Goal: Information Seeking & Learning: Learn about a topic

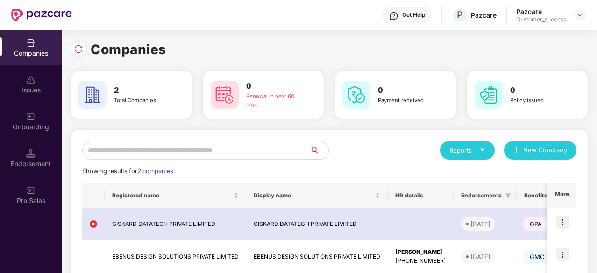
click at [140, 18] on div "Get Help P Pazcare Pazcare Customer_success" at bounding box center [329, 15] width 514 height 30
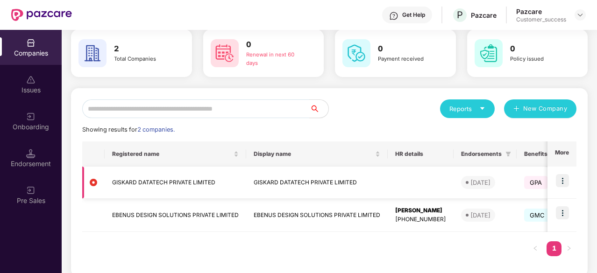
click at [567, 181] on img at bounding box center [562, 180] width 13 height 13
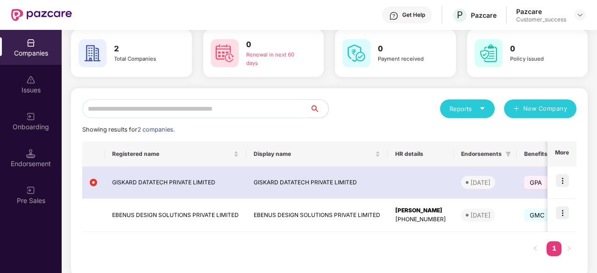
click at [407, 120] on div "Reports New Company Showing results for 2 companies. Registered name Display na…" at bounding box center [329, 182] width 494 height 166
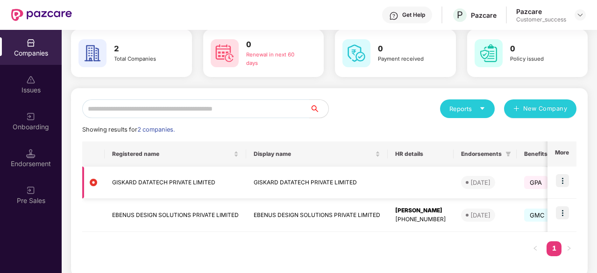
click at [564, 181] on img at bounding box center [562, 180] width 13 height 13
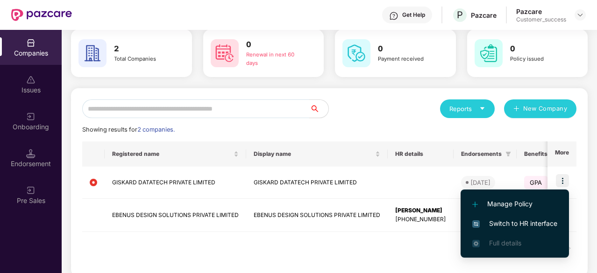
click at [505, 221] on span "Switch to HR interface" at bounding box center [514, 224] width 85 height 10
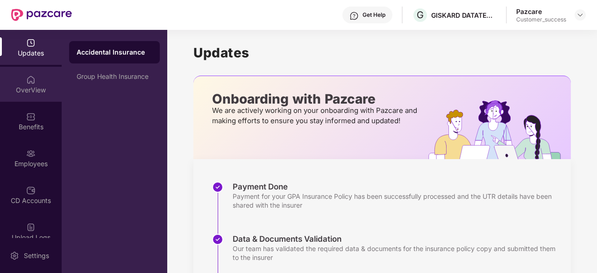
click at [26, 76] on img at bounding box center [30, 79] width 9 height 9
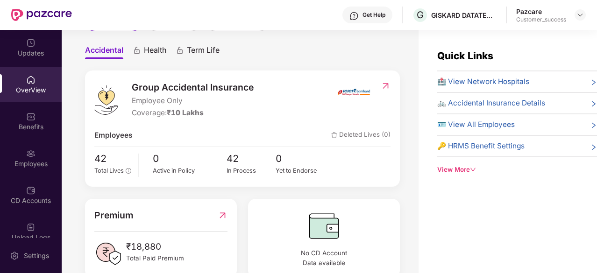
scroll to position [106, 0]
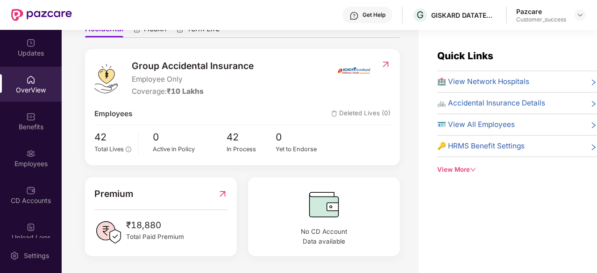
click at [145, 22] on div "Get Help G GISKARD DATATECH PRIVATE LIMITED Pazcare Customer_success" at bounding box center [329, 15] width 514 height 30
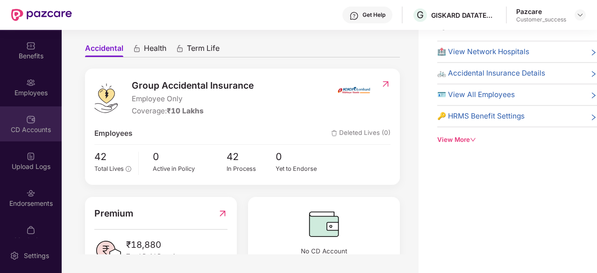
scroll to position [86, 0]
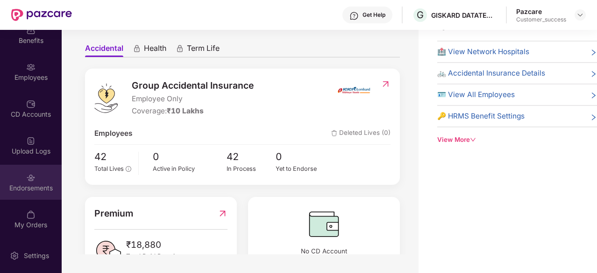
click at [32, 178] on img at bounding box center [30, 177] width 9 height 9
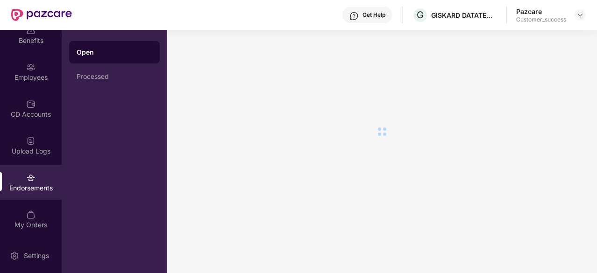
scroll to position [0, 0]
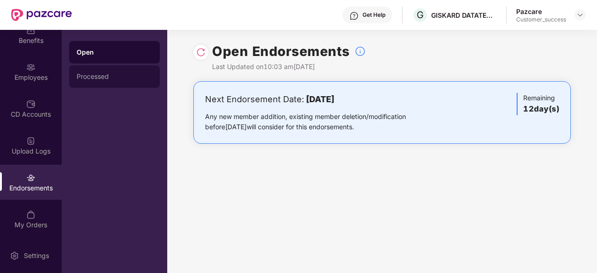
click at [110, 77] on div "Processed" at bounding box center [115, 76] width 76 height 7
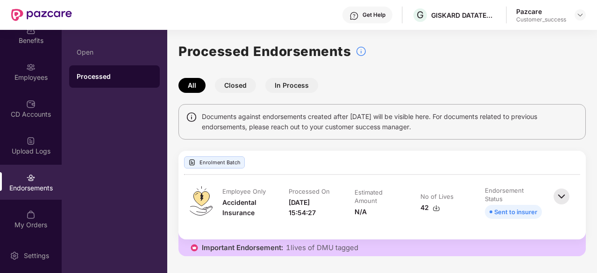
click at [232, 80] on button "Closed" at bounding box center [235, 85] width 41 height 15
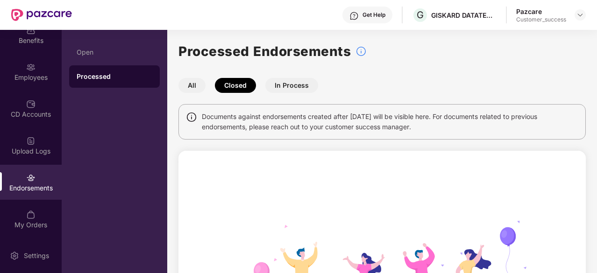
drag, startPoint x: 267, startPoint y: 81, endPoint x: 23, endPoint y: 89, distance: 243.5
click at [23, 89] on div "Updates OverView Benefits Employees CD Accounts Upload Logs Endorsements My Ord…" at bounding box center [298, 151] width 597 height 243
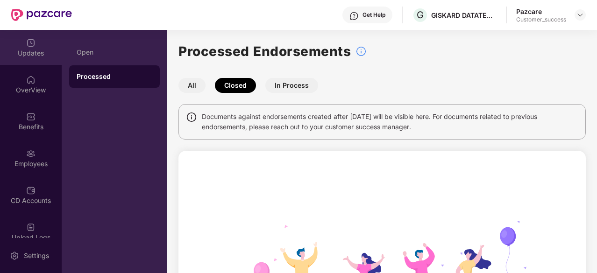
click at [25, 49] on div "Updates" at bounding box center [31, 53] width 62 height 9
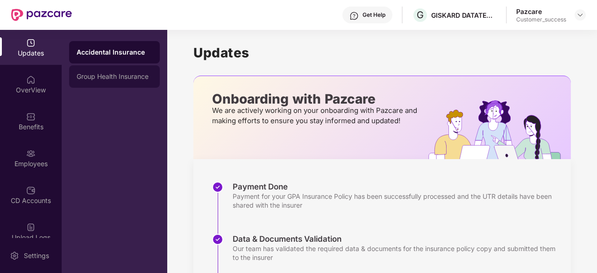
click at [113, 73] on div "Group Health Insurance" at bounding box center [115, 76] width 76 height 7
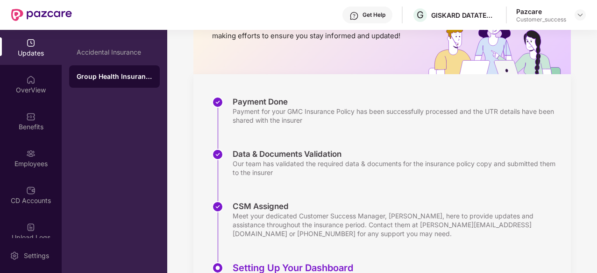
scroll to position [79, 0]
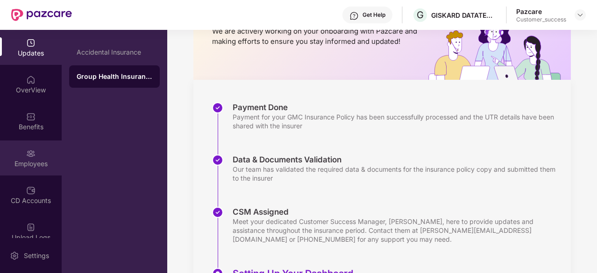
click at [29, 162] on div "Employees" at bounding box center [31, 163] width 62 height 9
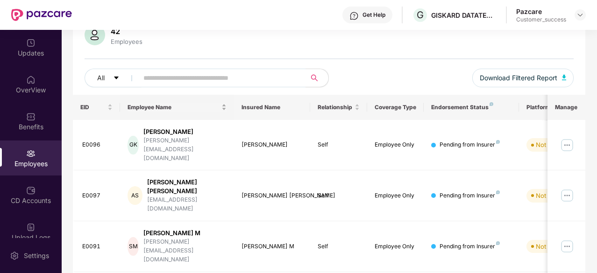
scroll to position [0, 0]
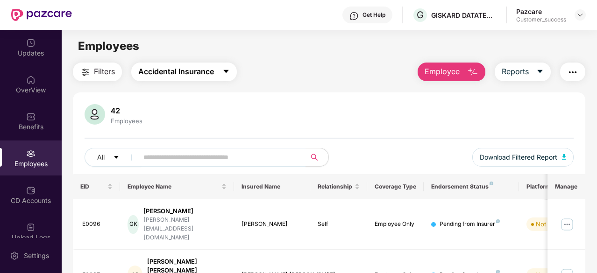
click at [203, 76] on span "Accidental Insurance" at bounding box center [176, 72] width 76 height 12
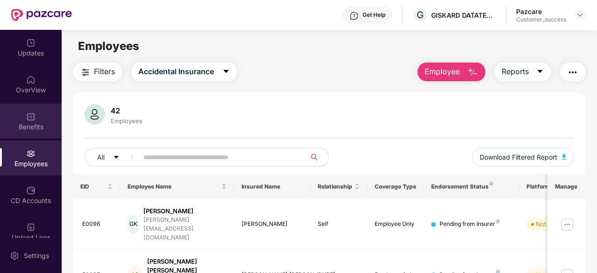
click at [36, 120] on div "Benefits" at bounding box center [31, 121] width 62 height 35
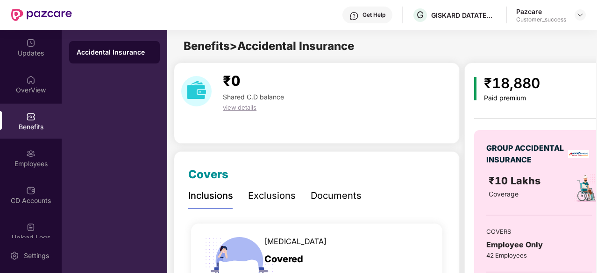
click at [101, 26] on div "Get Help G GISKARD DATATECH PRIVATE LIMITED Pazcare Customer_success" at bounding box center [329, 15] width 514 height 30
click at [143, 13] on div "Get Help G GISKARD DATATECH PRIVATE LIMITED Pazcare Customer_success" at bounding box center [329, 15] width 514 height 30
click at [156, 21] on div "Get Help G GISKARD DATATECH PRIVATE LIMITED Pazcare Customer_success" at bounding box center [329, 15] width 514 height 30
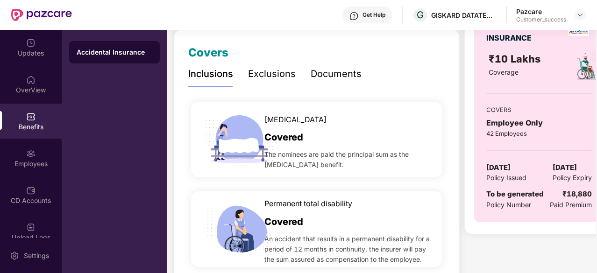
scroll to position [122, 0]
click at [98, 109] on div "Accidental Insurance" at bounding box center [115, 151] width 106 height 243
click at [100, 95] on div "Accidental Insurance" at bounding box center [115, 151] width 106 height 243
click at [258, 71] on div "Exclusions" at bounding box center [272, 73] width 48 height 14
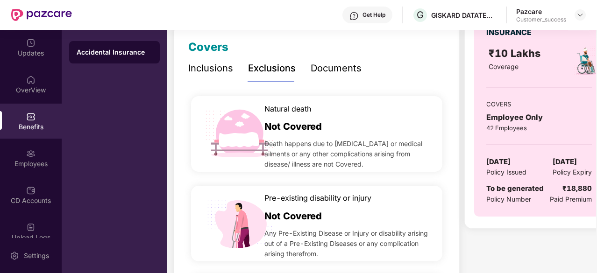
scroll to position [121, 0]
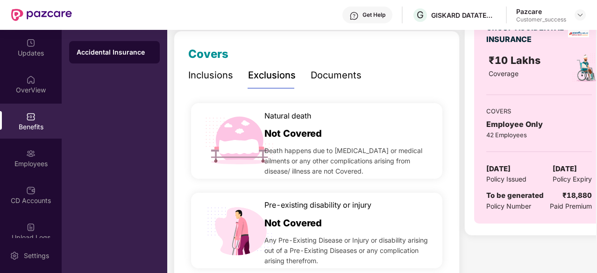
click at [222, 74] on div "Inclusions" at bounding box center [210, 75] width 45 height 14
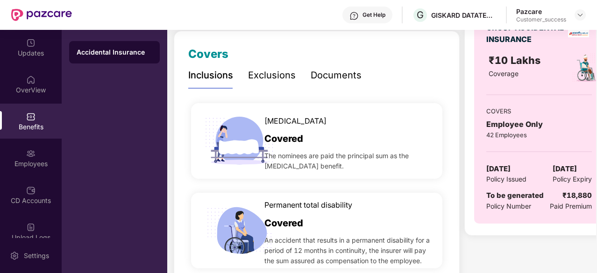
click at [322, 77] on div "Documents" at bounding box center [336, 75] width 51 height 14
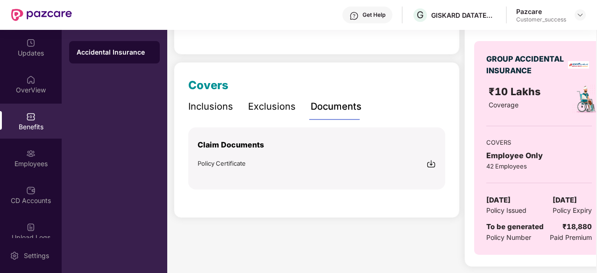
click at [273, 102] on div "Exclusions" at bounding box center [272, 106] width 48 height 14
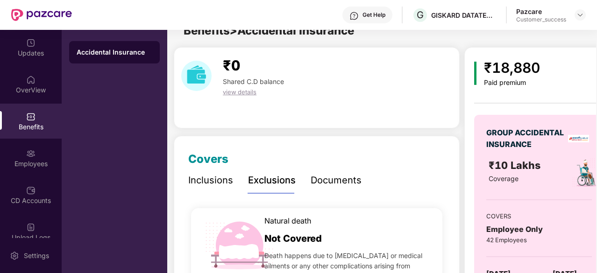
scroll to position [0, 0]
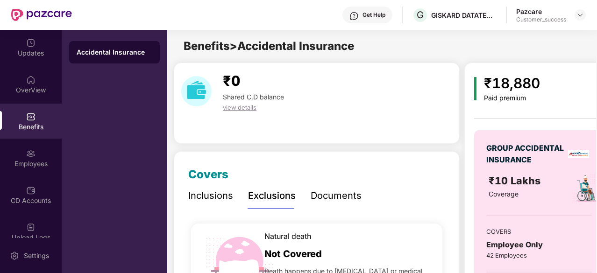
click at [223, 194] on div "Inclusions" at bounding box center [210, 196] width 45 height 14
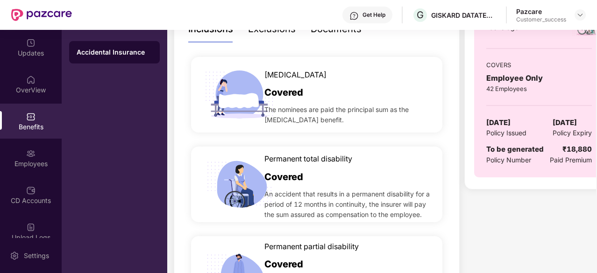
scroll to position [131, 0]
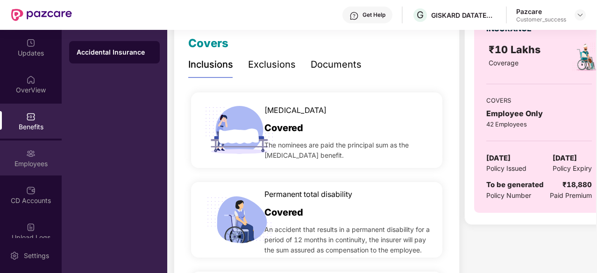
click at [35, 158] on div "Employees" at bounding box center [31, 158] width 62 height 35
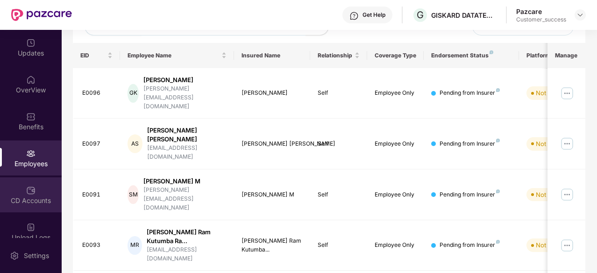
click at [30, 205] on div "CD Accounts" at bounding box center [31, 200] width 62 height 9
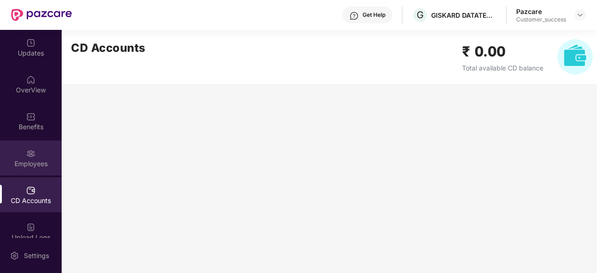
click at [30, 164] on div "Employees" at bounding box center [31, 163] width 62 height 9
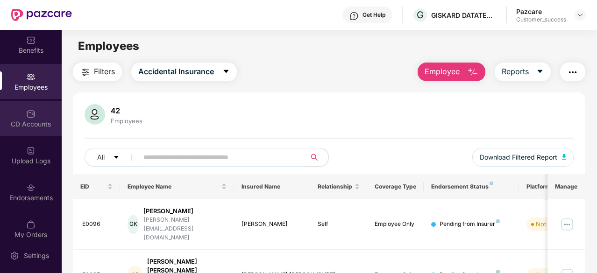
scroll to position [78, 0]
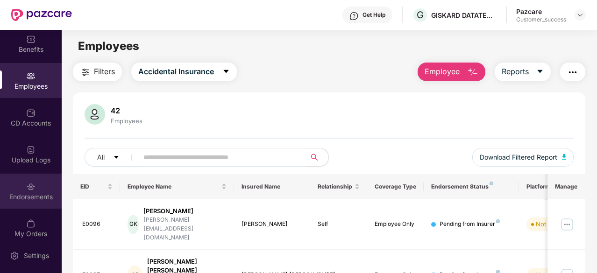
click at [30, 186] on img at bounding box center [30, 186] width 9 height 9
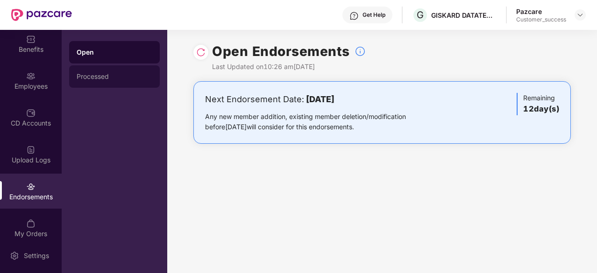
click at [82, 77] on div "Processed" at bounding box center [115, 76] width 76 height 7
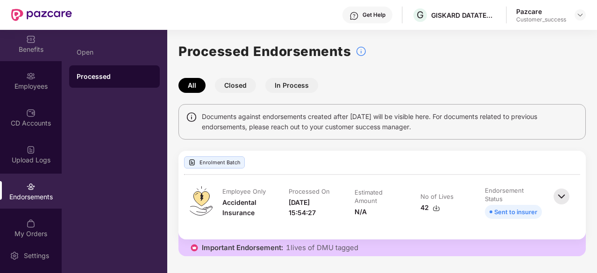
click at [36, 42] on div "Benefits" at bounding box center [31, 43] width 62 height 35
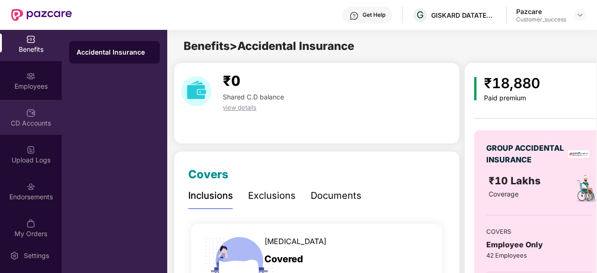
scroll to position [0, 0]
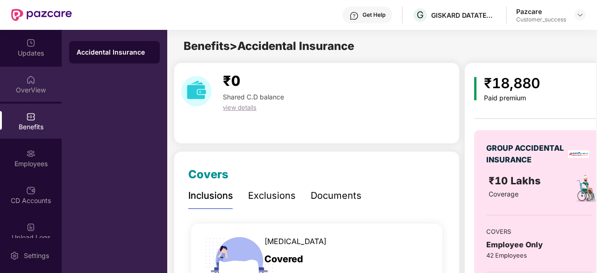
click at [23, 84] on div "OverView" at bounding box center [31, 84] width 62 height 35
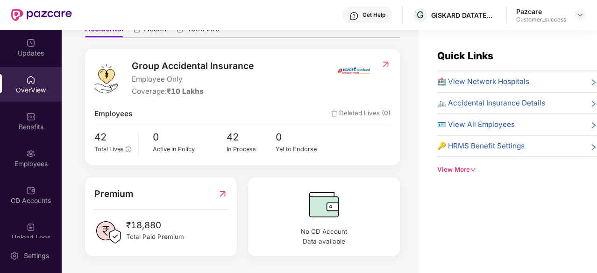
scroll to position [30, 0]
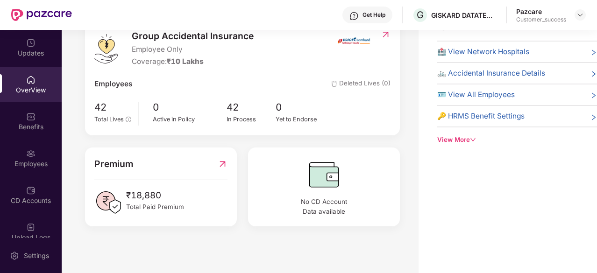
click at [530, 53] on div "🏥 View Network Hospitals" at bounding box center [517, 51] width 160 height 11
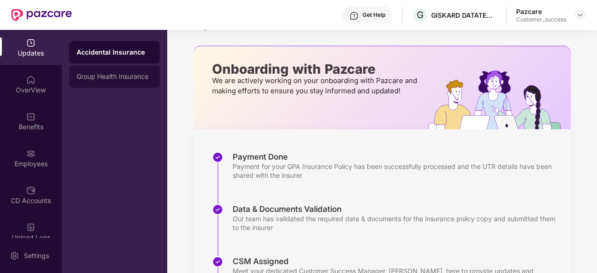
click at [110, 73] on div "Group Health Insurance" at bounding box center [115, 76] width 76 height 7
click at [108, 60] on div "Accidental Insurance" at bounding box center [114, 52] width 91 height 22
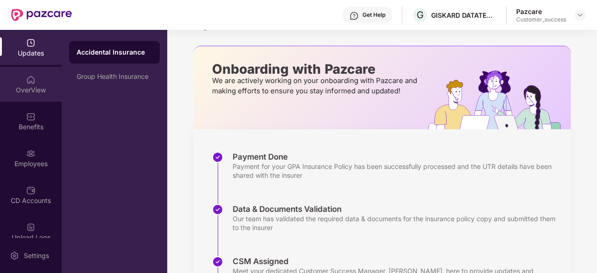
click at [35, 82] on div "OverView" at bounding box center [31, 84] width 62 height 35
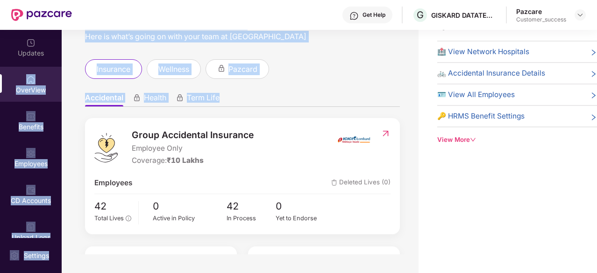
drag, startPoint x: 35, startPoint y: 82, endPoint x: 244, endPoint y: 86, distance: 209.3
click at [244, 86] on div "Updates OverView Benefits Employees CD Accounts Upload Logs Endorsements My Ord…" at bounding box center [298, 151] width 597 height 243
click at [348, 60] on div "insurance wellness pazcard" at bounding box center [242, 69] width 315 height 20
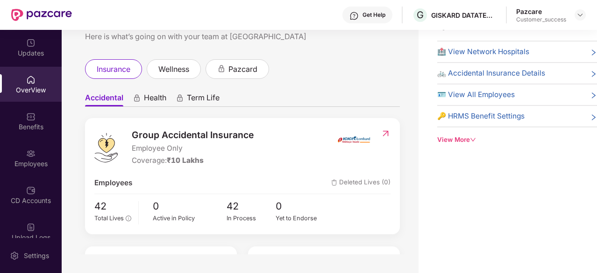
click at [473, 72] on span "🚲 Accidental Insurance Details" at bounding box center [491, 73] width 108 height 11
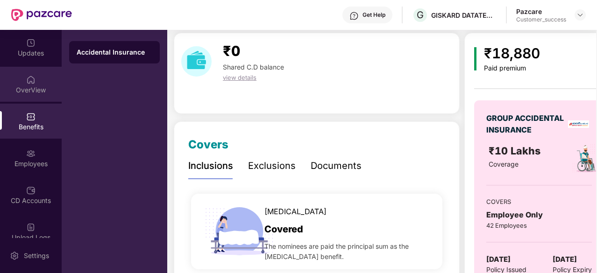
click at [22, 80] on div "OverView" at bounding box center [31, 84] width 62 height 35
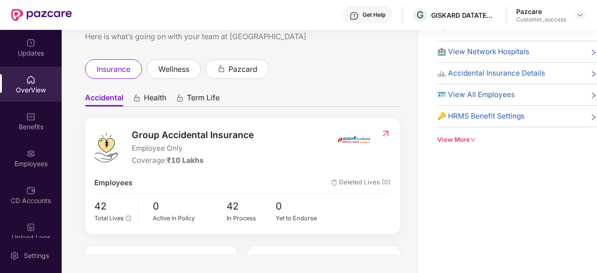
click at [477, 98] on span "🪪 View All Employees" at bounding box center [476, 94] width 78 height 11
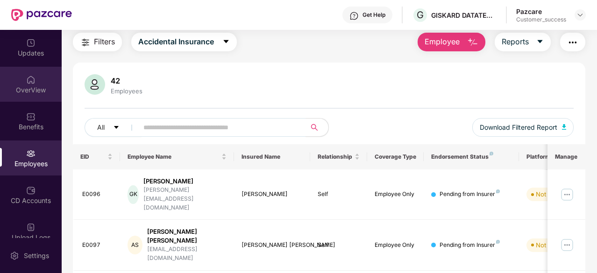
click at [29, 79] on img at bounding box center [30, 79] width 9 height 9
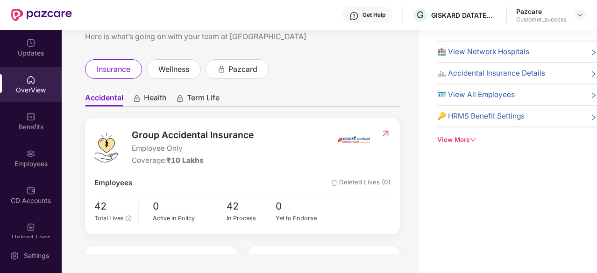
click at [504, 52] on span "🏥 View Network Hospitals" at bounding box center [483, 51] width 92 height 11
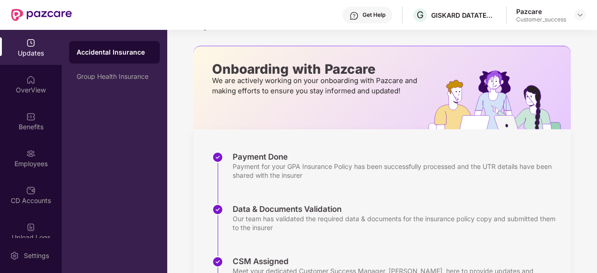
click at [504, 52] on div at bounding box center [505, 87] width 132 height 83
click at [27, 71] on div "OverView" at bounding box center [31, 84] width 62 height 35
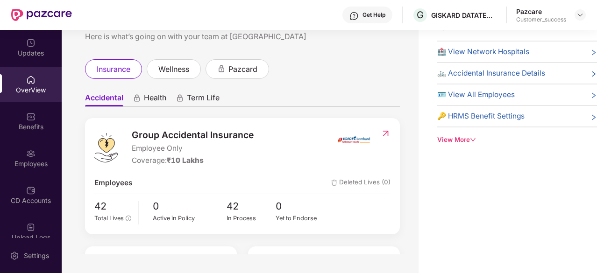
click at [493, 115] on span "🔑 HRMS Benefit Settings" at bounding box center [480, 116] width 87 height 11
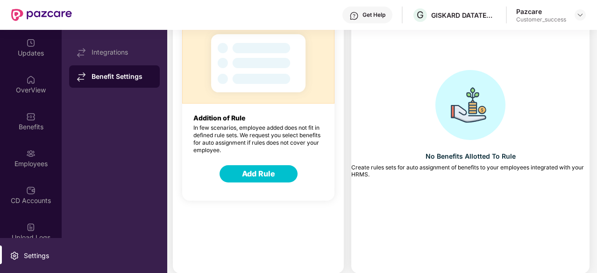
scroll to position [0, 0]
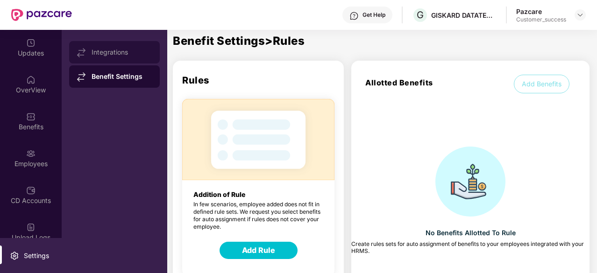
click at [106, 49] on div "Integrations" at bounding box center [122, 52] width 61 height 7
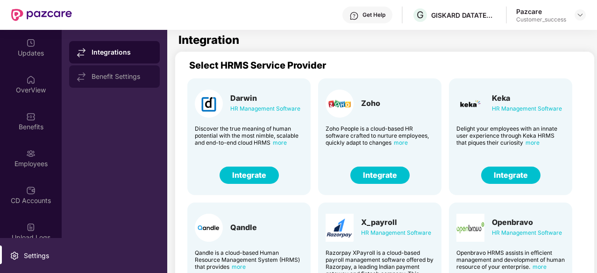
click at [98, 74] on div "Benefit Settings" at bounding box center [122, 76] width 61 height 7
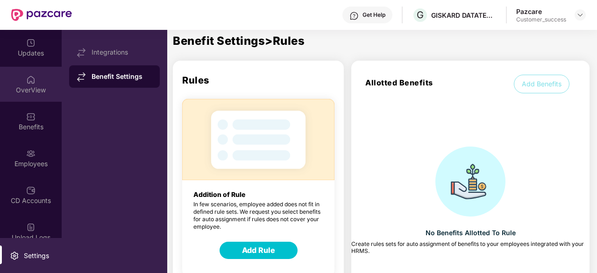
click at [35, 99] on div "OverView" at bounding box center [31, 84] width 62 height 35
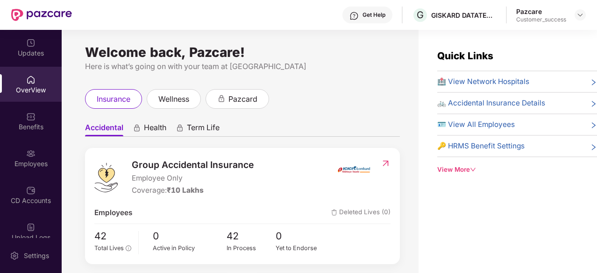
click at [464, 84] on span "🏥 View Network Hospitals" at bounding box center [483, 81] width 92 height 11
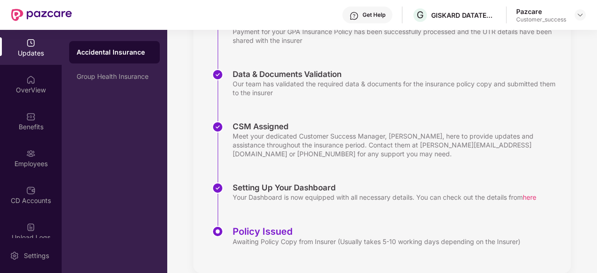
scroll to position [179, 0]
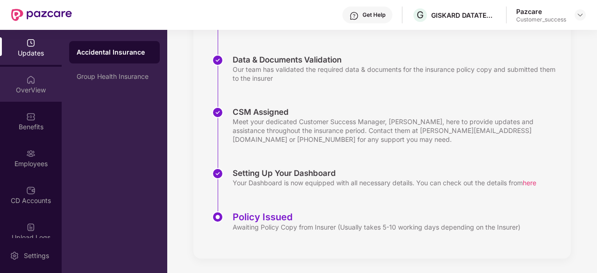
click at [12, 87] on div "OverView" at bounding box center [31, 89] width 62 height 9
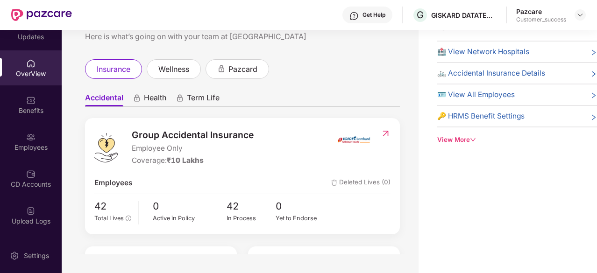
scroll to position [25, 0]
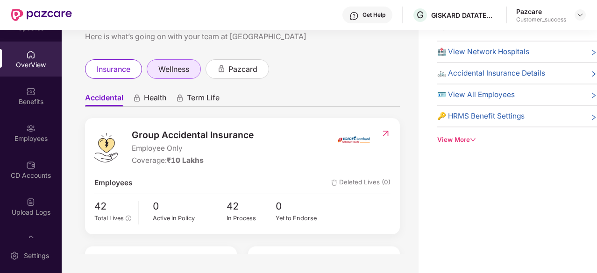
click at [197, 71] on div "wellness" at bounding box center [174, 69] width 54 height 20
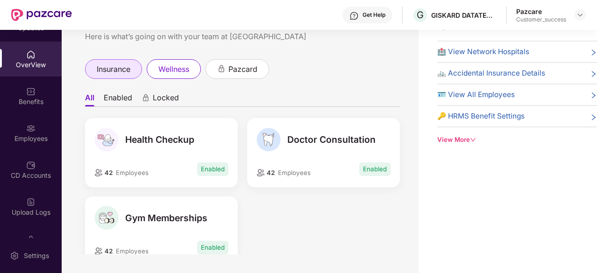
click at [133, 72] on div "insurance" at bounding box center [113, 69] width 57 height 20
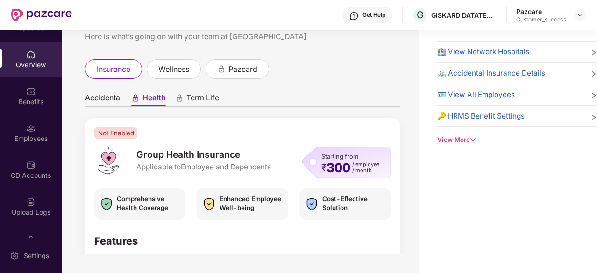
click at [313, 162] on div "Starting from ₹ 300 / employee / month" at bounding box center [346, 163] width 89 height 32
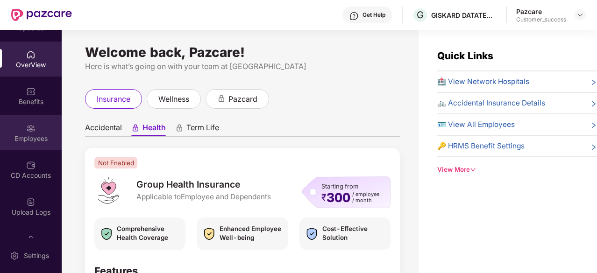
click at [42, 133] on div "Employees" at bounding box center [31, 132] width 62 height 35
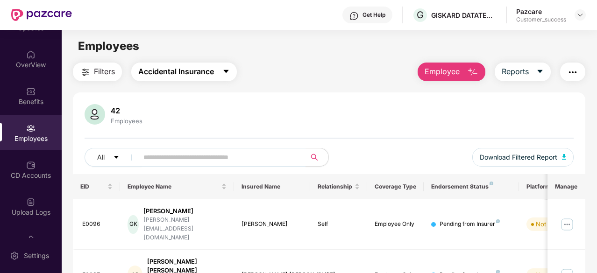
click at [213, 70] on span "Accidental Insurance" at bounding box center [176, 72] width 76 height 12
click at [272, 60] on main "Employees Filters Accidental Insurance Employee Reports 42 Employees All Downlo…" at bounding box center [329, 166] width 535 height 273
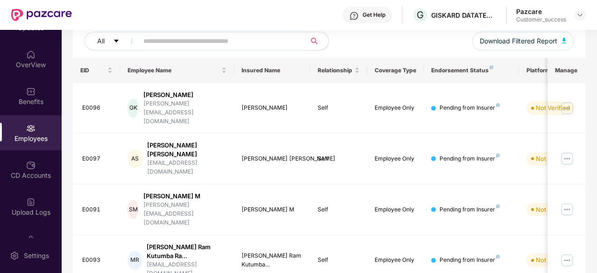
scroll to position [26, 0]
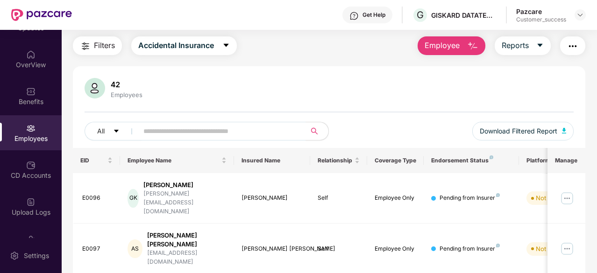
click at [101, 43] on span "Filters" at bounding box center [104, 46] width 21 height 12
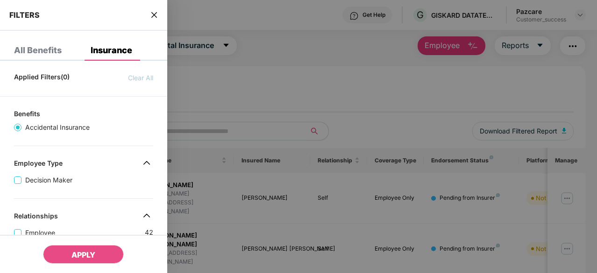
click at [314, 75] on div at bounding box center [298, 136] width 597 height 273
click at [262, 55] on div at bounding box center [298, 136] width 597 height 273
click at [151, 15] on icon "close" at bounding box center [153, 14] width 7 height 7
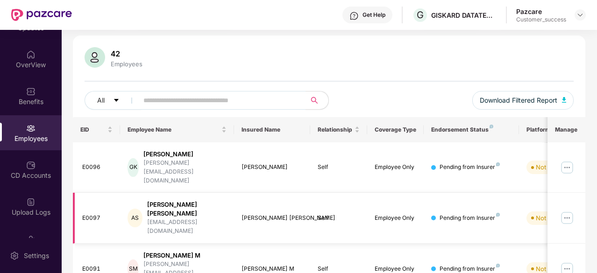
scroll to position [0, 0]
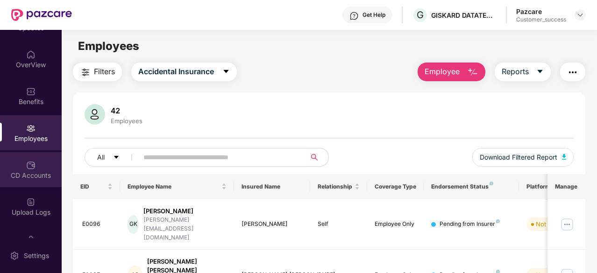
click at [31, 163] on img at bounding box center [30, 165] width 9 height 9
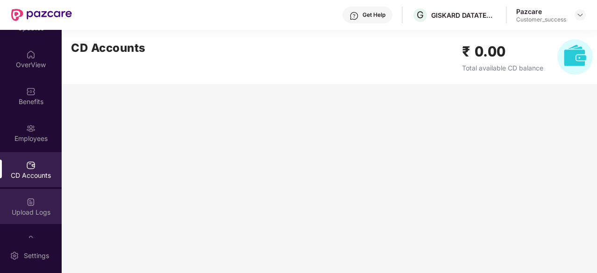
click at [30, 207] on div "Upload Logs" at bounding box center [31, 206] width 62 height 35
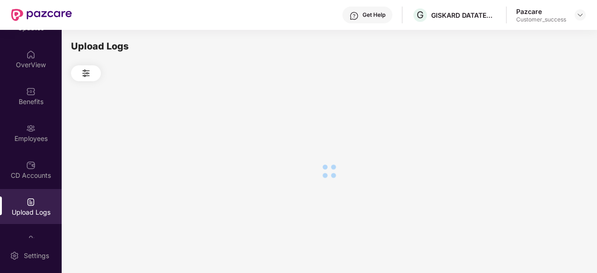
scroll to position [86, 0]
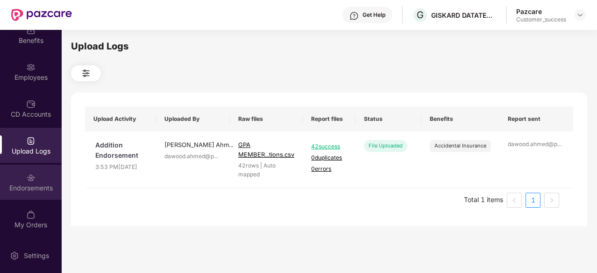
click at [32, 181] on img at bounding box center [30, 177] width 9 height 9
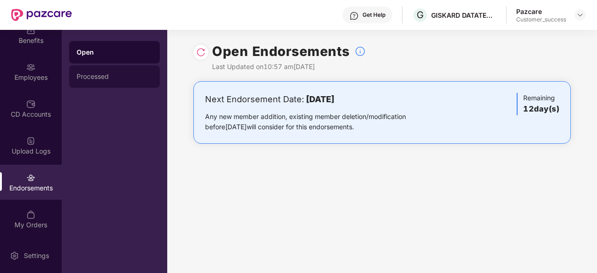
click at [120, 76] on div "Processed" at bounding box center [115, 76] width 76 height 7
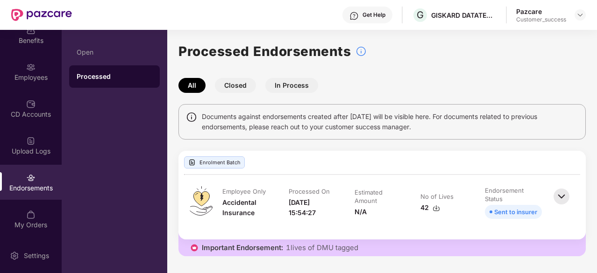
click at [238, 92] on button "Closed" at bounding box center [235, 85] width 41 height 15
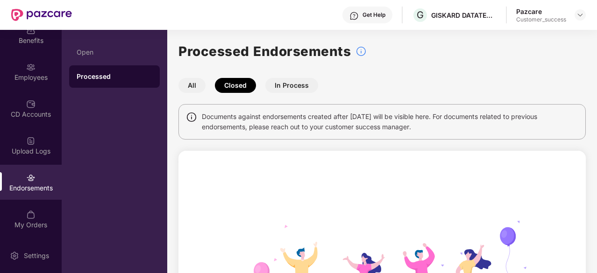
click at [189, 84] on button "All" at bounding box center [191, 85] width 27 height 15
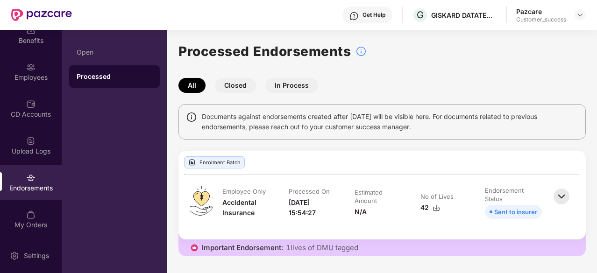
click at [229, 75] on div "Processed Endorsements All Closed In Process Documents against endorsements cre…" at bounding box center [381, 148] width 407 height 215
click at [238, 91] on button "Closed" at bounding box center [235, 85] width 41 height 15
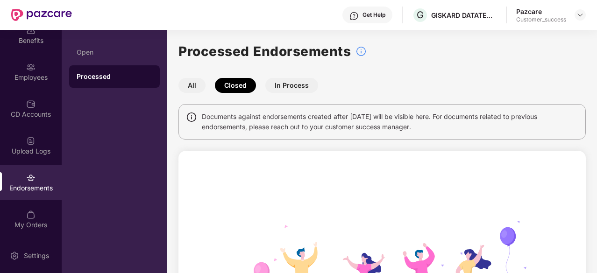
click at [285, 88] on button "In Process" at bounding box center [291, 85] width 53 height 15
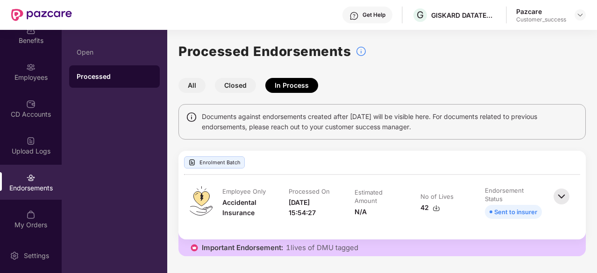
click at [198, 85] on button "All" at bounding box center [191, 85] width 27 height 15
click at [169, 61] on div "Processed Endorsements All Closed In Process Documents against endorsements cre…" at bounding box center [382, 154] width 430 height 227
click at [237, 85] on button "Closed" at bounding box center [235, 85] width 41 height 15
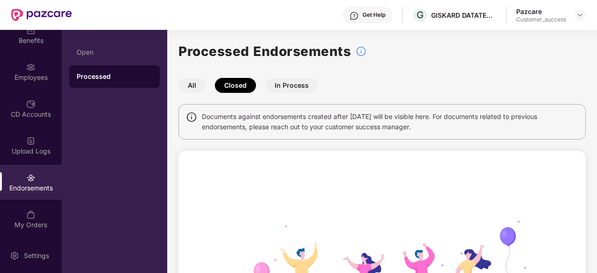
click at [194, 85] on button "All" at bounding box center [191, 85] width 27 height 15
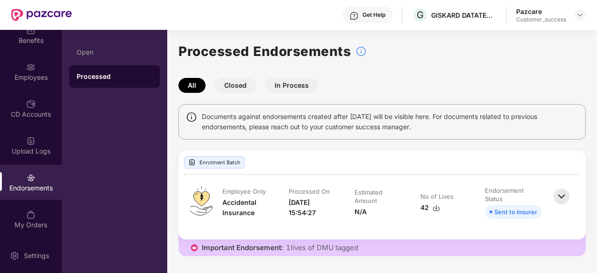
click at [560, 199] on img at bounding box center [561, 196] width 21 height 21
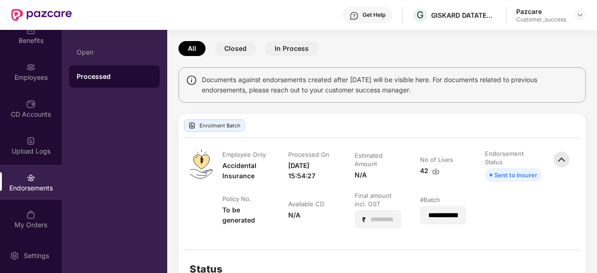
scroll to position [0, 0]
